Goal: Navigation & Orientation: Find specific page/section

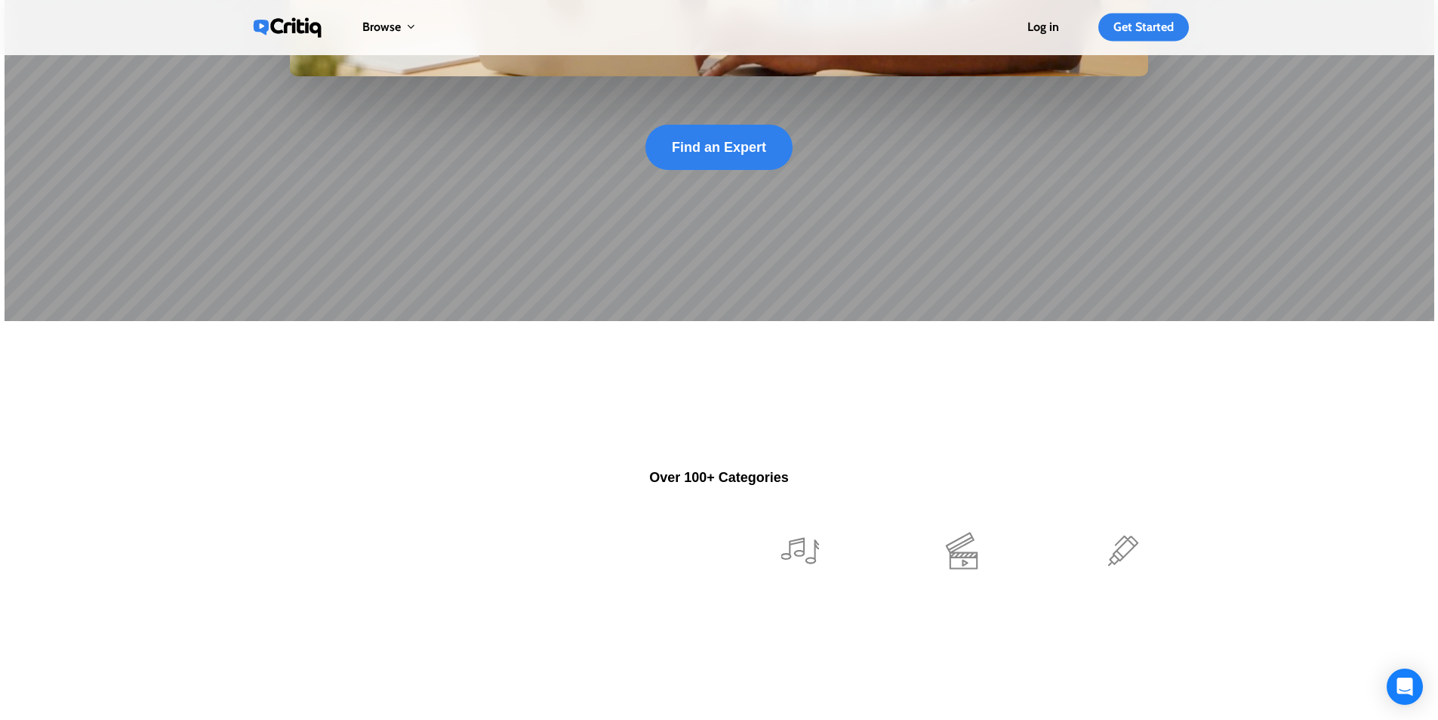
scroll to position [906, 0]
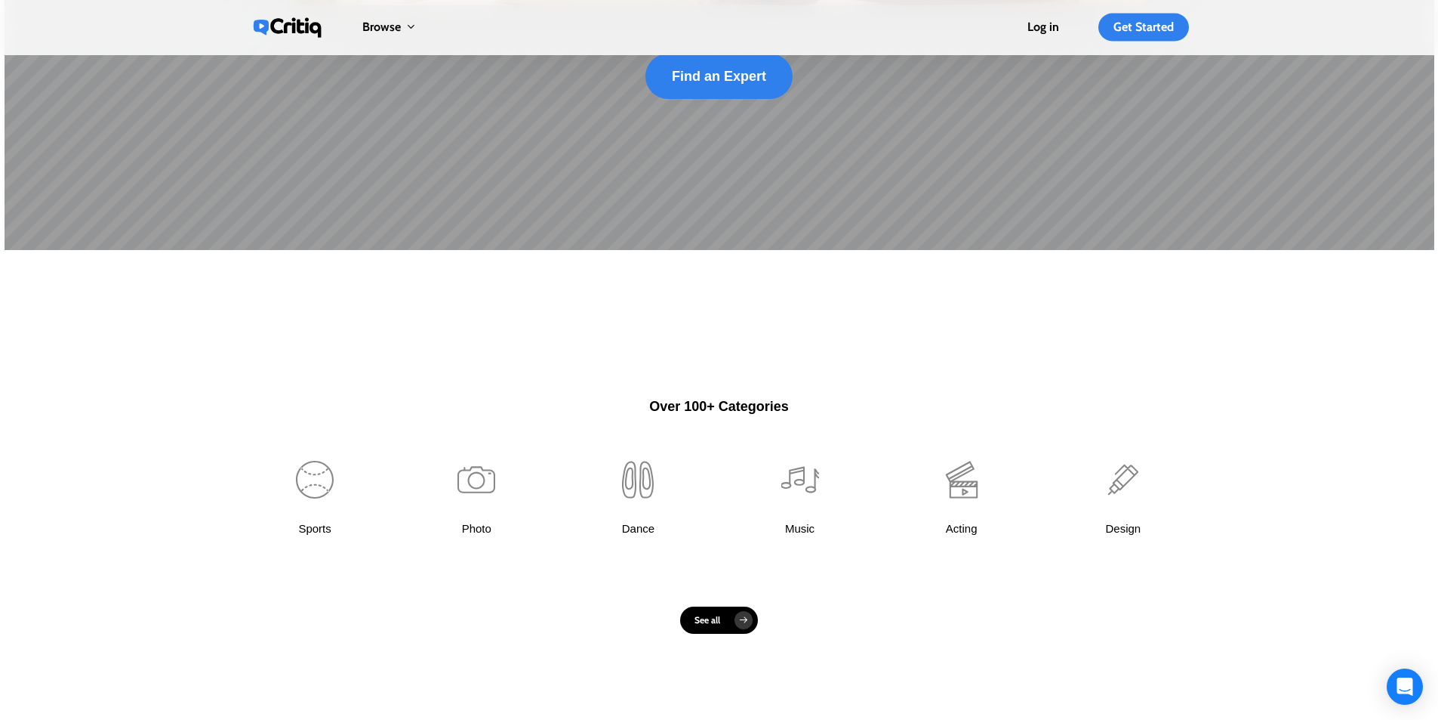
click at [810, 522] on link at bounding box center [799, 506] width 131 height 140
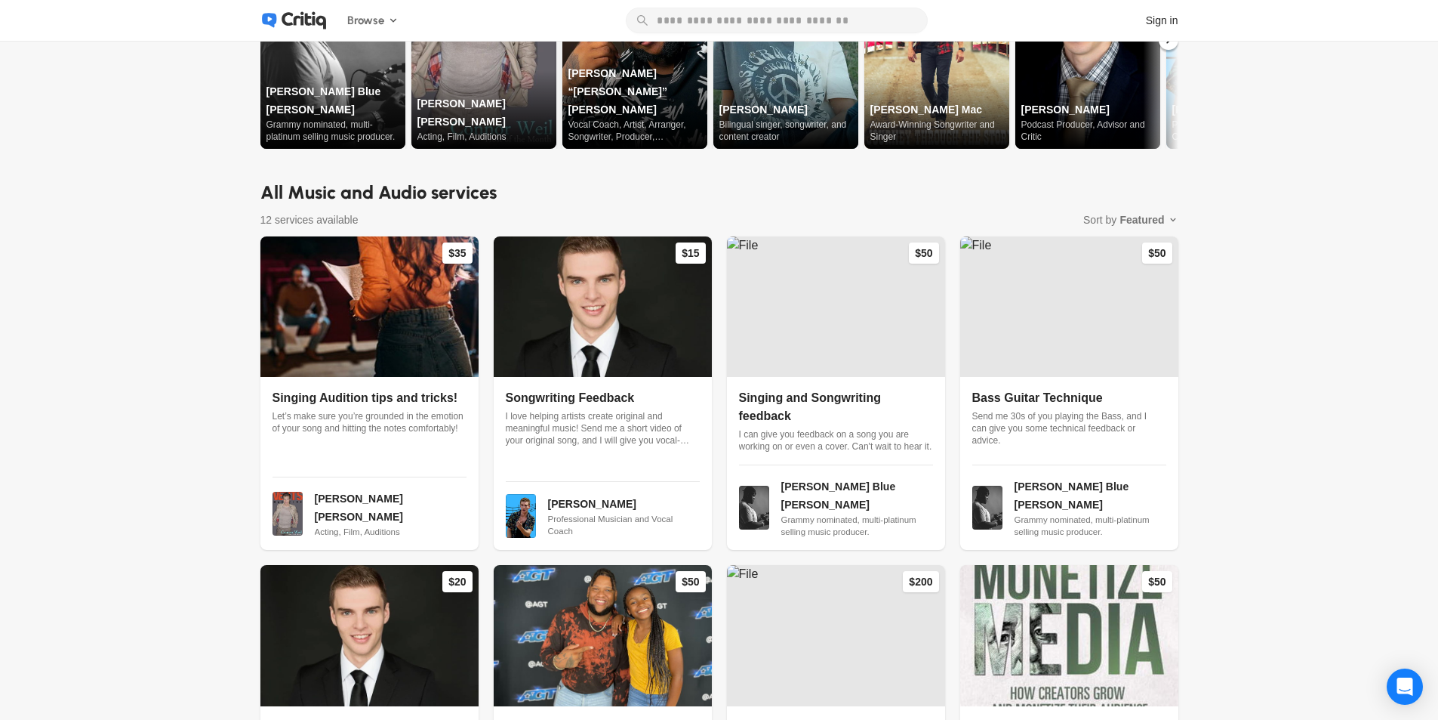
scroll to position [302, 0]
